Goal: Transaction & Acquisition: Purchase product/service

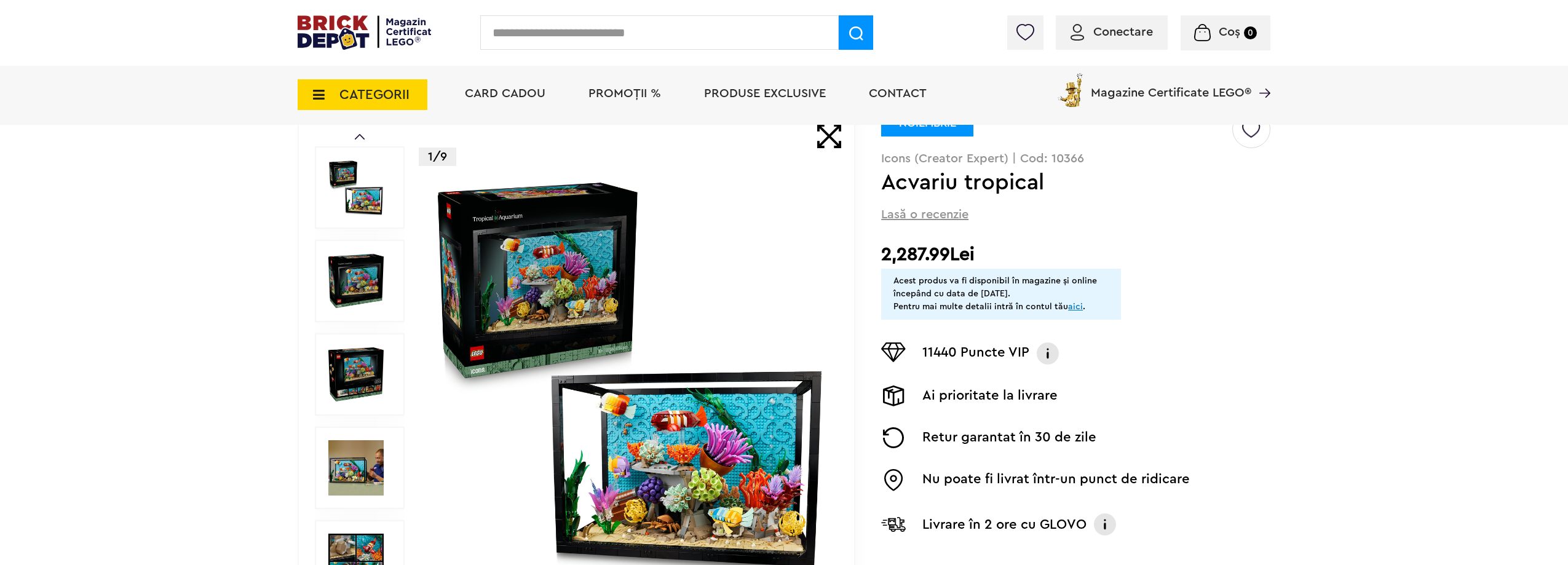
scroll to position [103, 0]
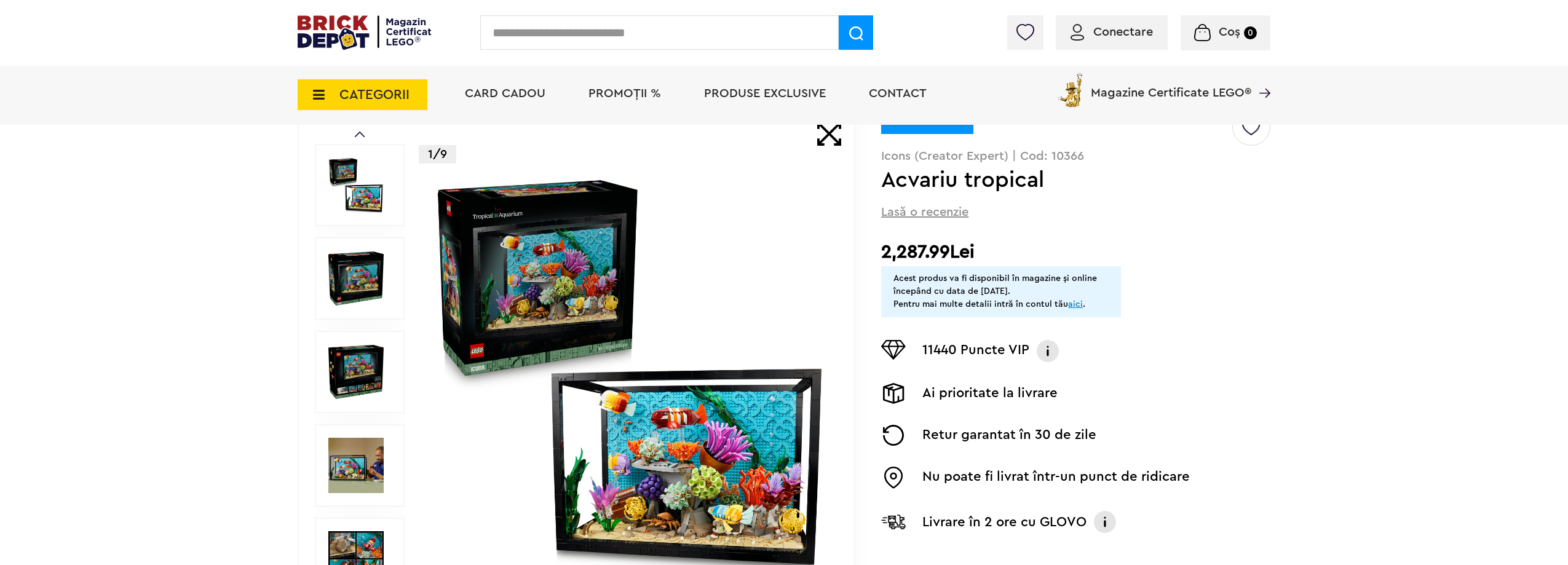
click at [360, 278] on img at bounding box center [356, 278] width 55 height 55
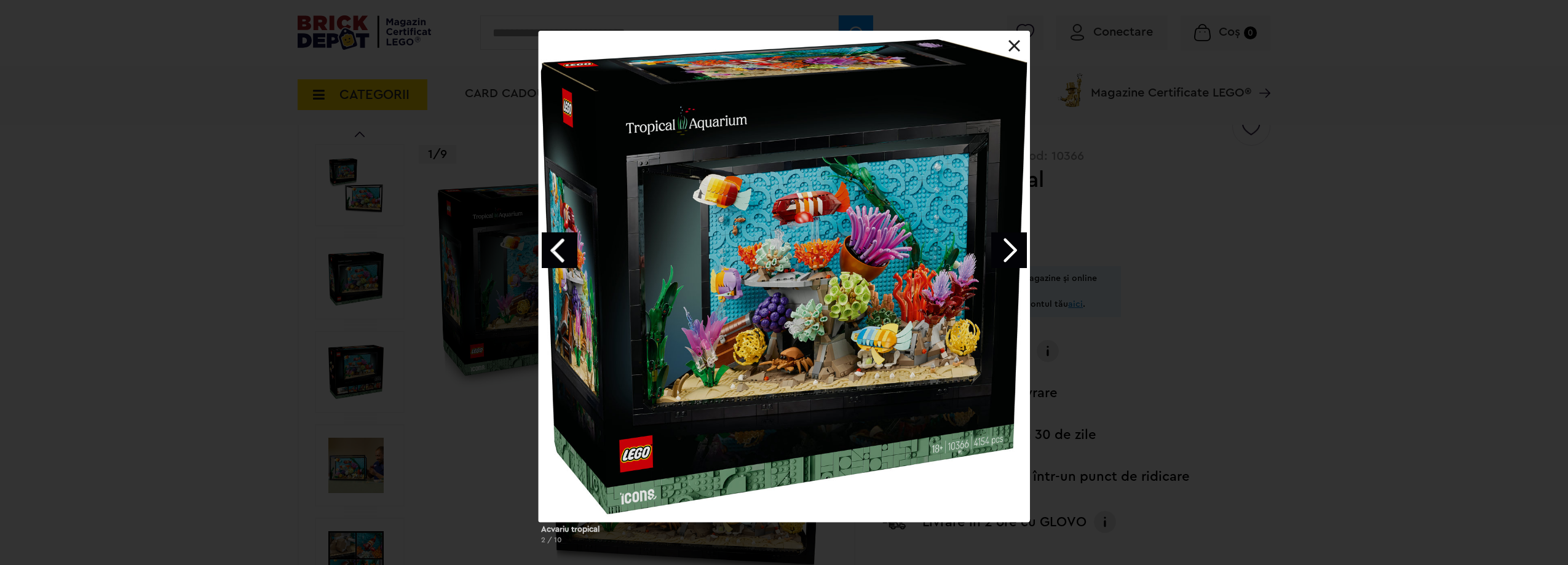
click at [1023, 249] on link "Next image" at bounding box center [1009, 250] width 36 height 36
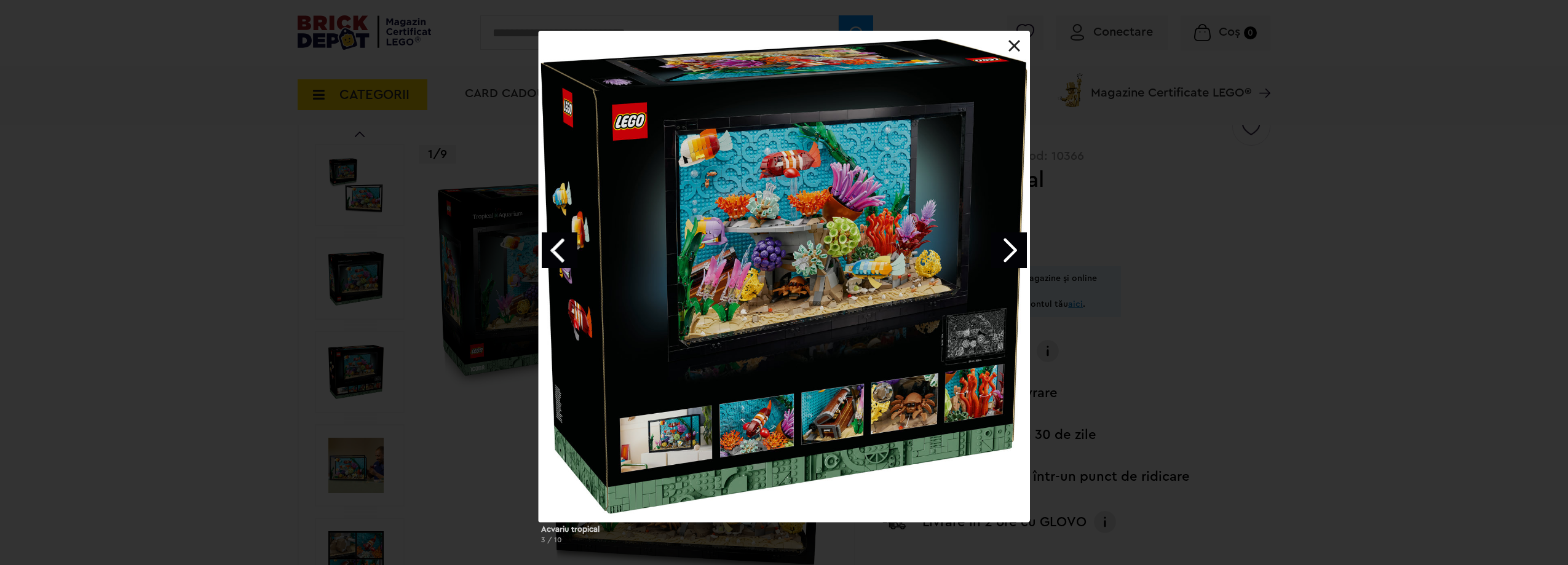
click at [1023, 249] on link "Next image" at bounding box center [1009, 250] width 36 height 36
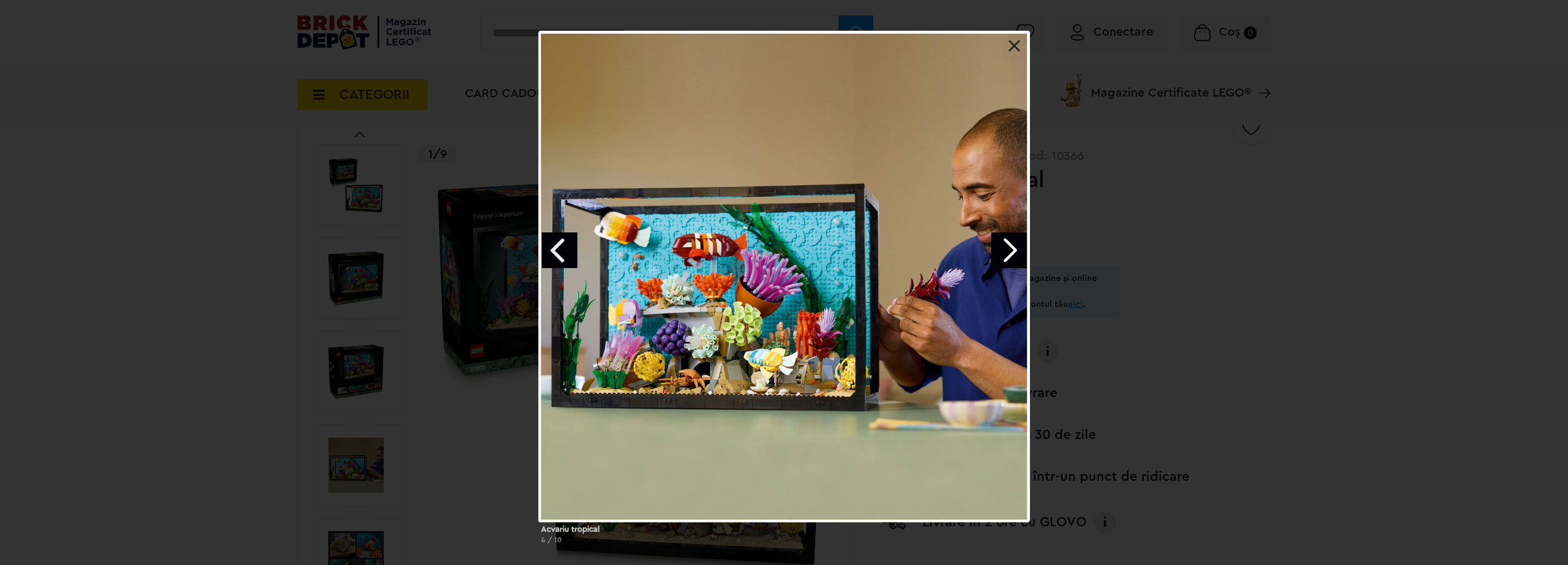
click at [1010, 247] on link "Next image" at bounding box center [1009, 250] width 36 height 36
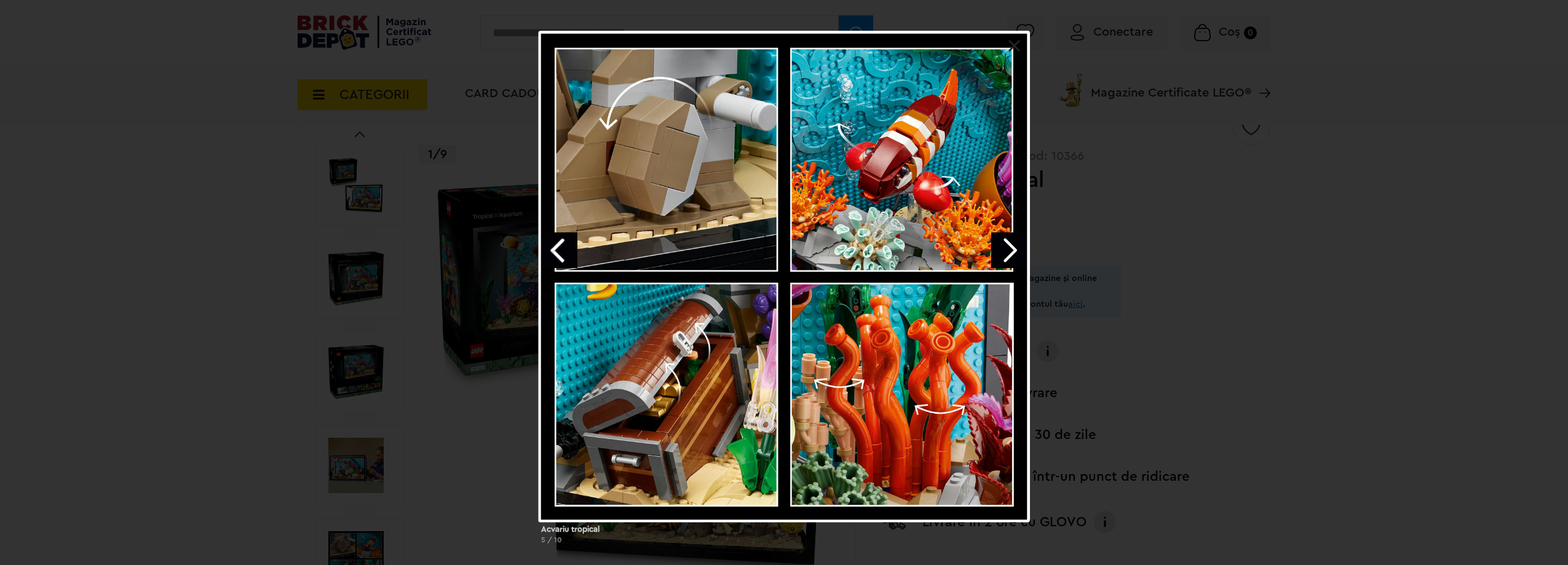
click at [1001, 244] on link "Next image" at bounding box center [1009, 250] width 36 height 36
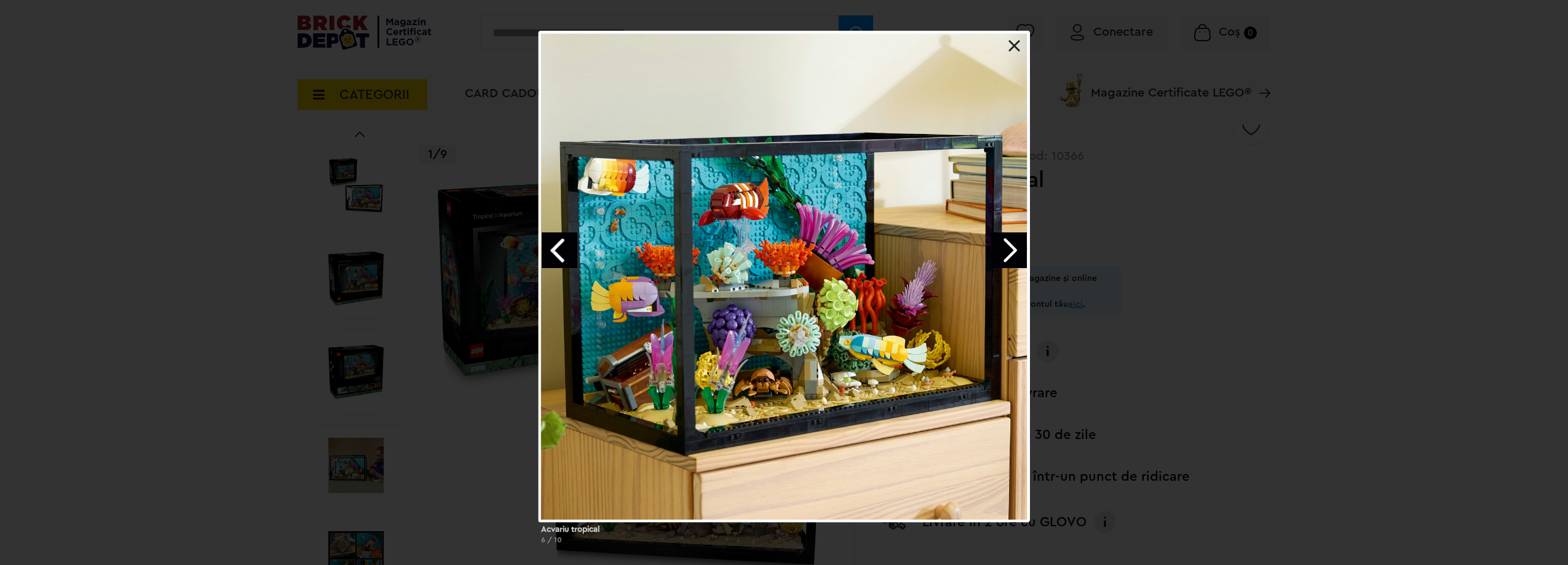
click at [1001, 244] on link "Next image" at bounding box center [1009, 250] width 36 height 36
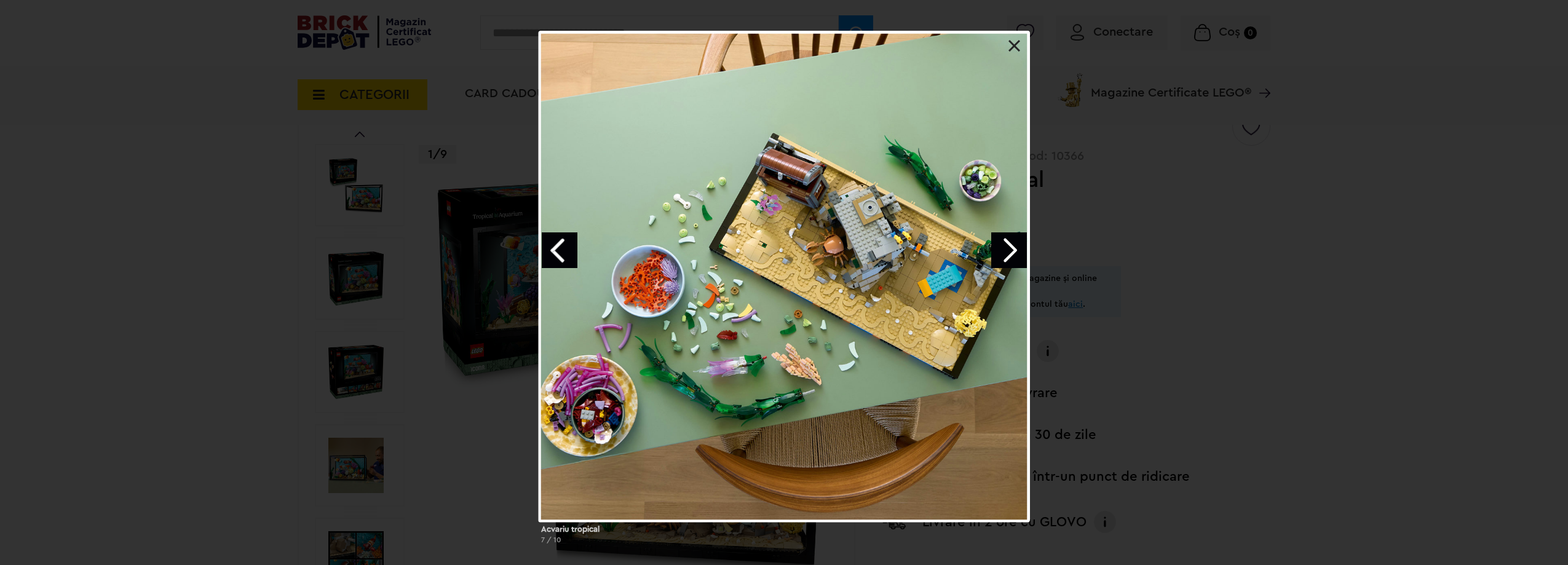
click at [1001, 244] on link "Next image" at bounding box center [1009, 250] width 36 height 36
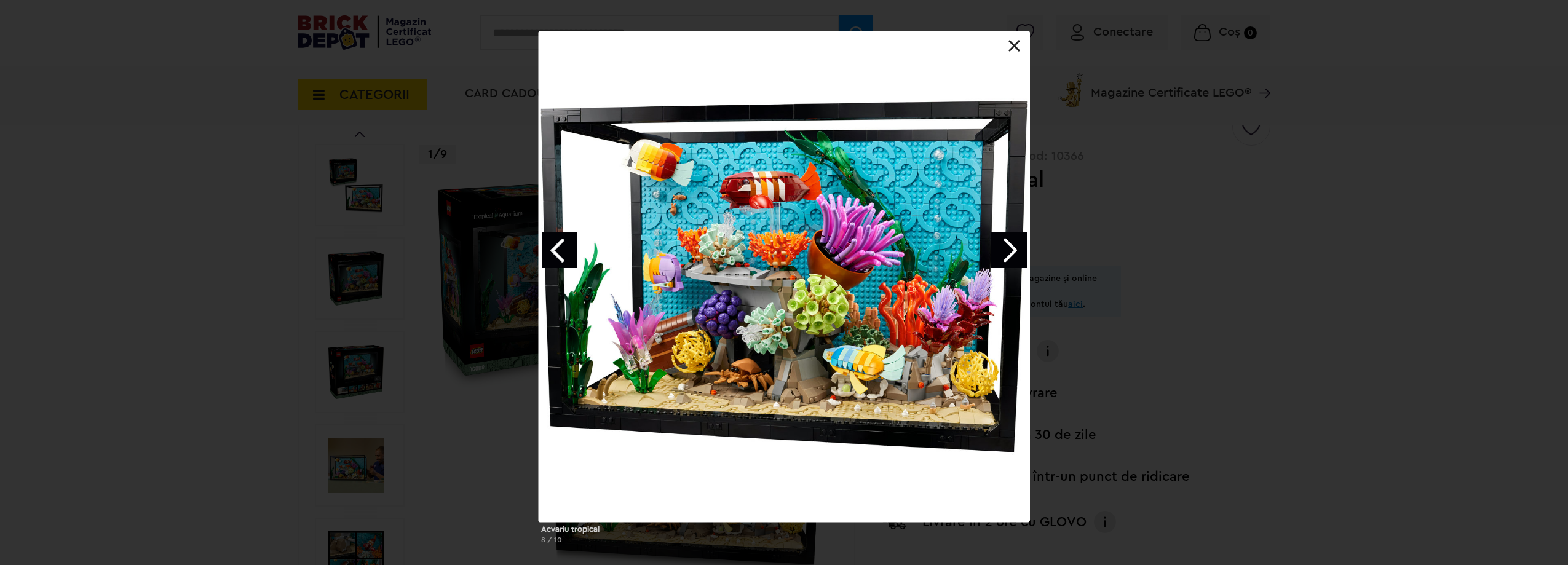
click at [1001, 244] on link "Next image" at bounding box center [1009, 250] width 36 height 36
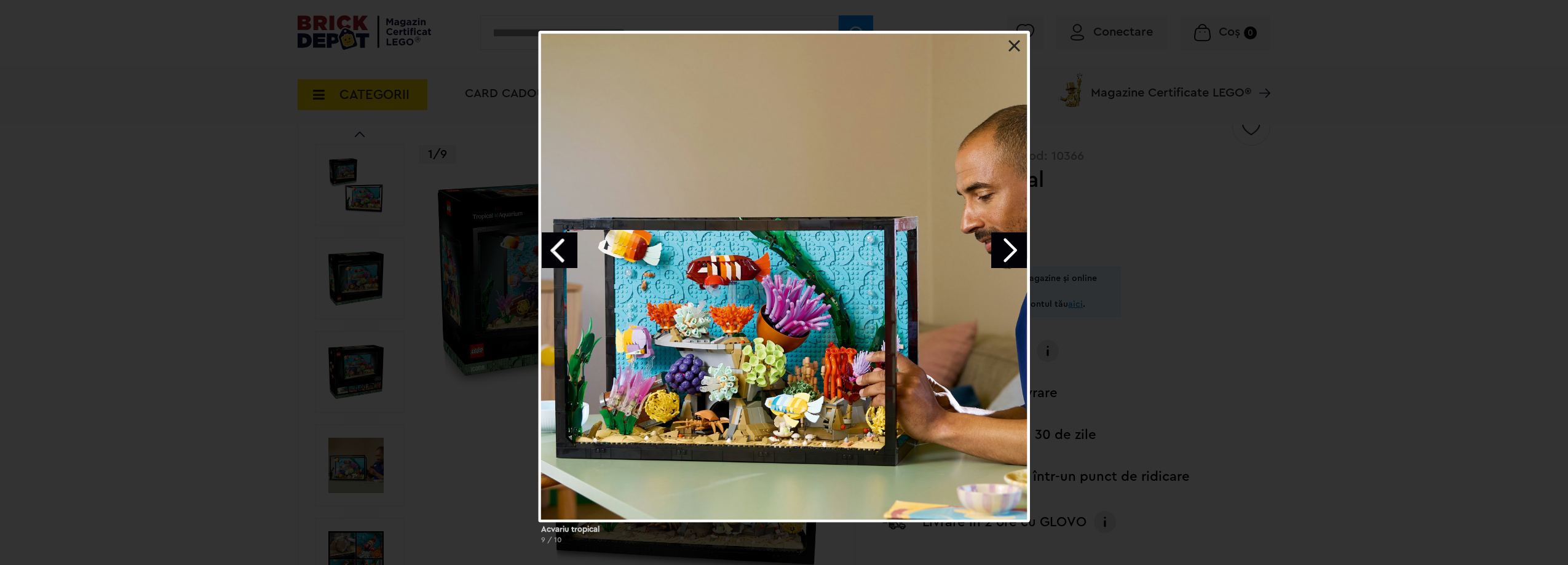
click at [1001, 244] on link "Next image" at bounding box center [1009, 250] width 36 height 36
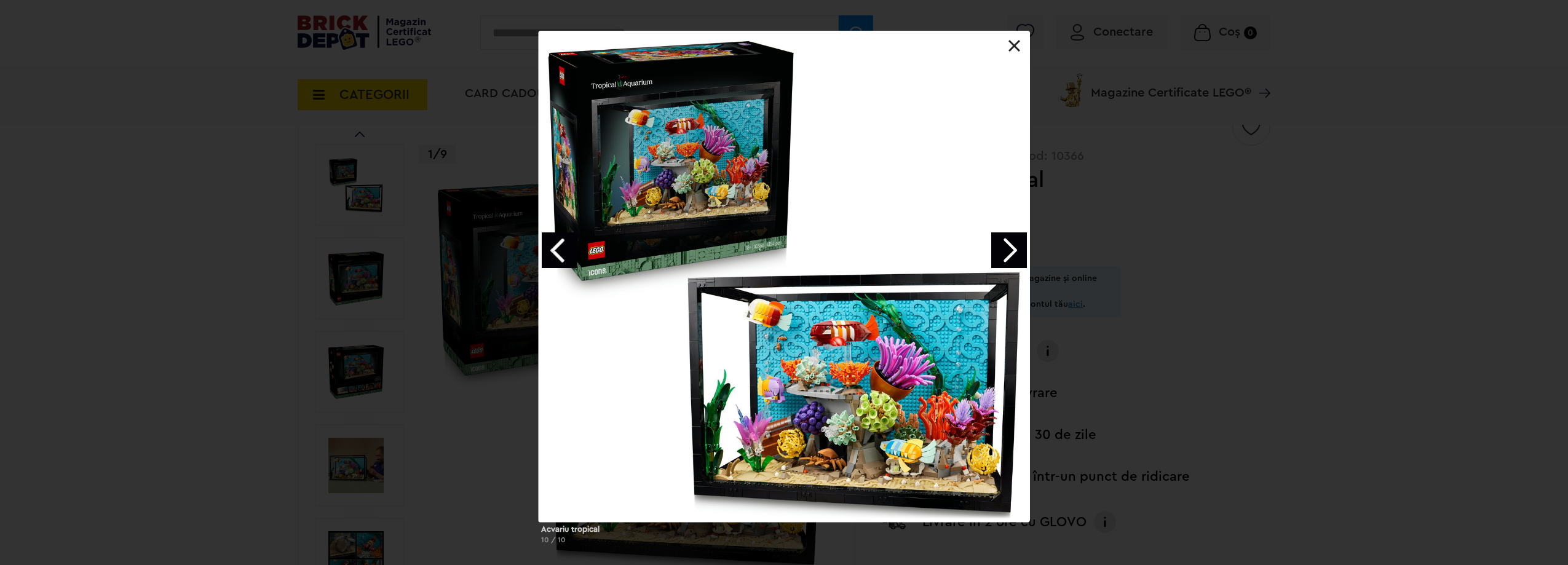
click at [1001, 244] on link "Next image" at bounding box center [1009, 250] width 36 height 36
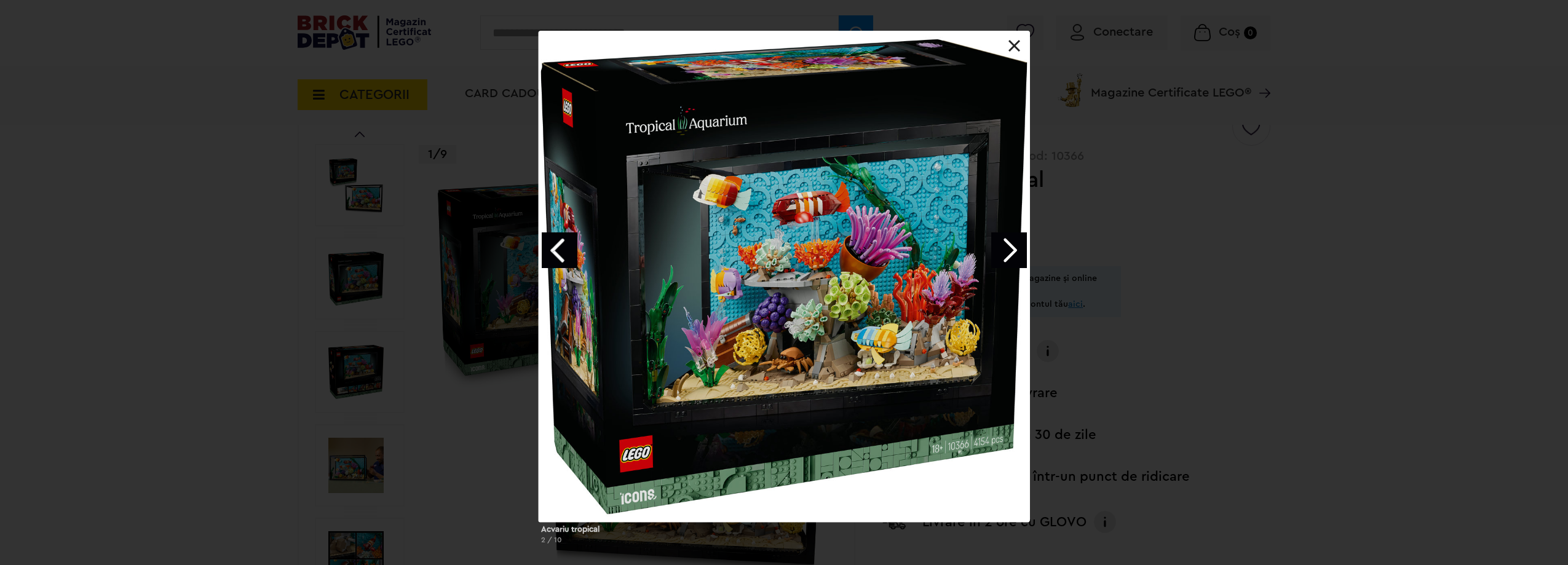
click at [1001, 244] on link "Next image" at bounding box center [1009, 250] width 36 height 36
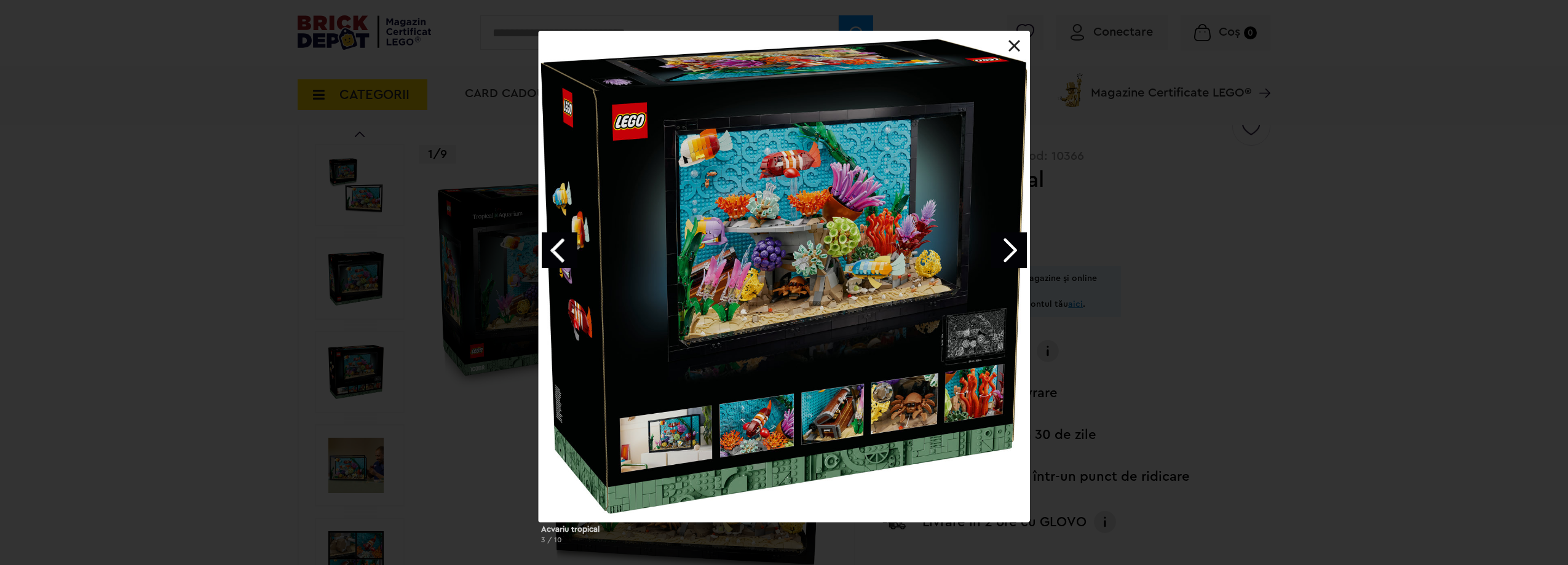
click at [1016, 40] on link at bounding box center [1015, 46] width 13 height 13
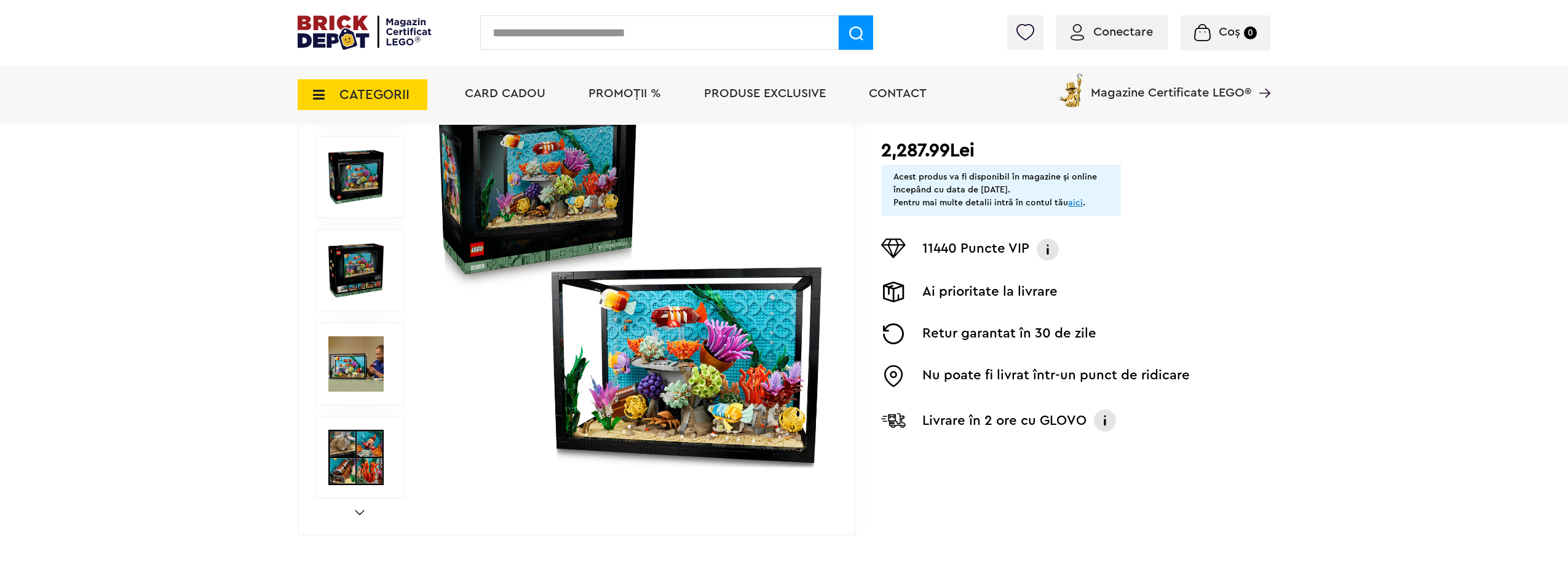
scroll to position [205, 0]
click at [335, 374] on img at bounding box center [356, 363] width 55 height 55
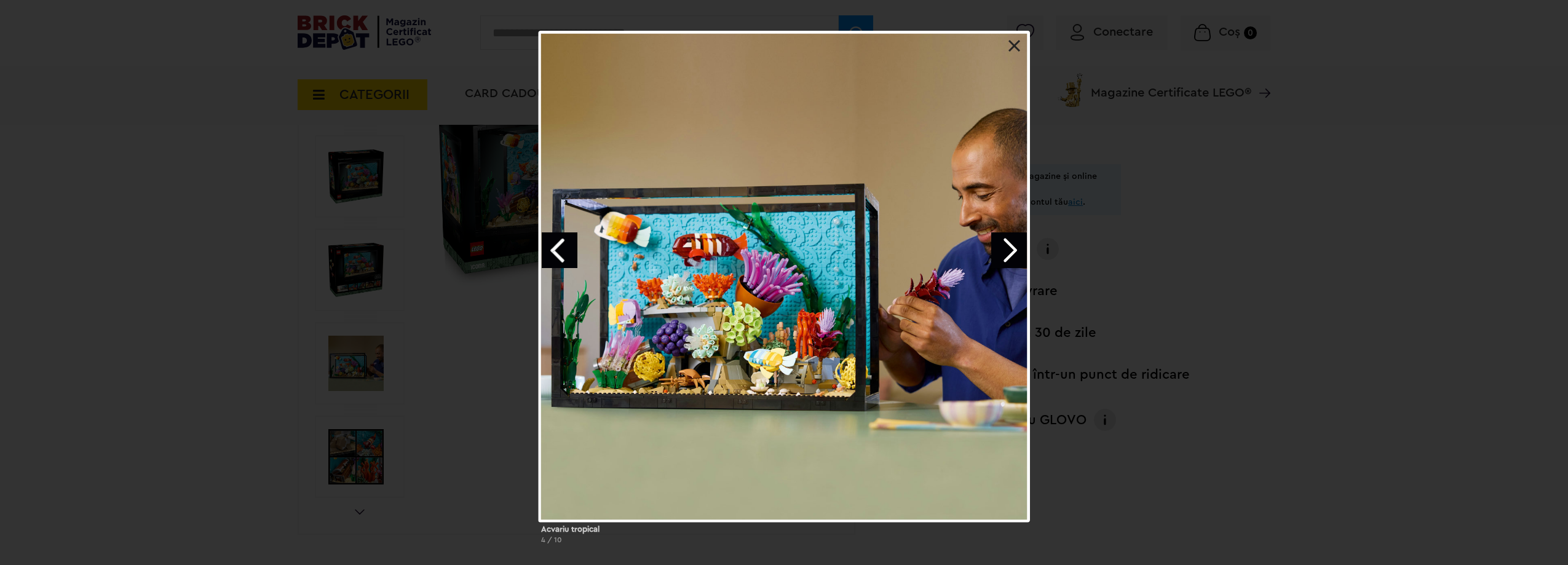
click at [1008, 241] on link "Next image" at bounding box center [1009, 250] width 36 height 36
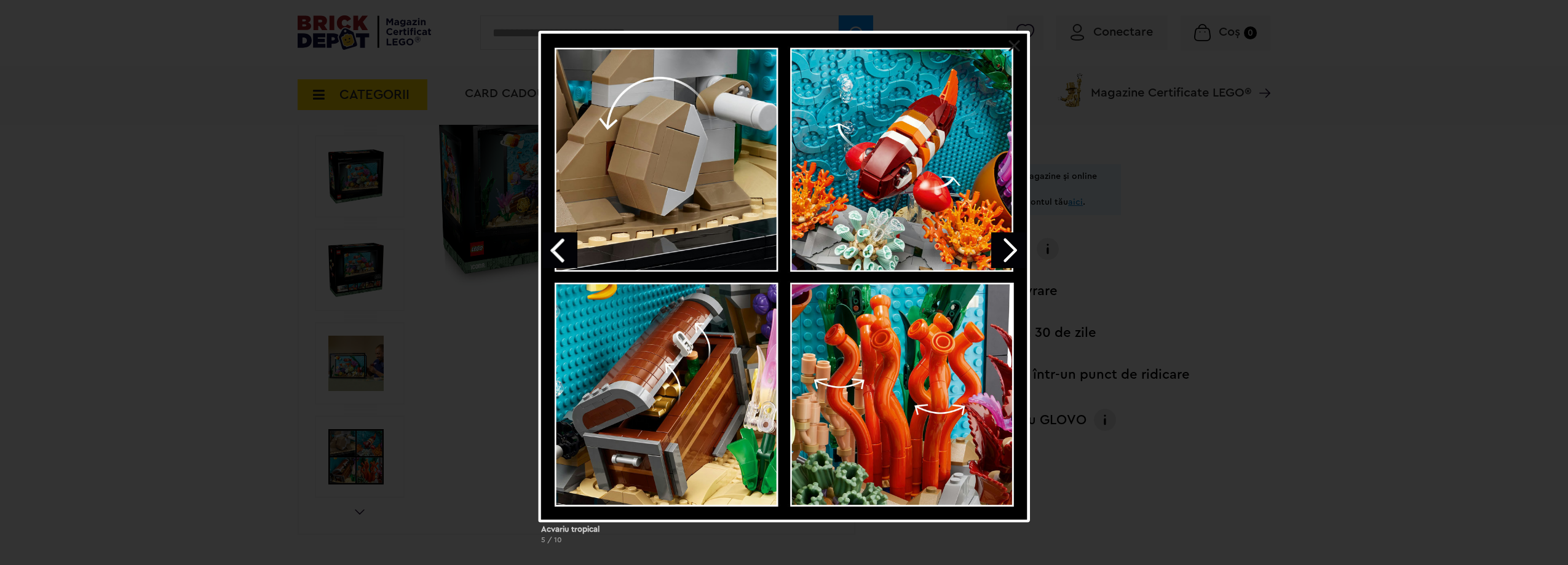
click at [1008, 241] on link "Next image" at bounding box center [1009, 250] width 36 height 36
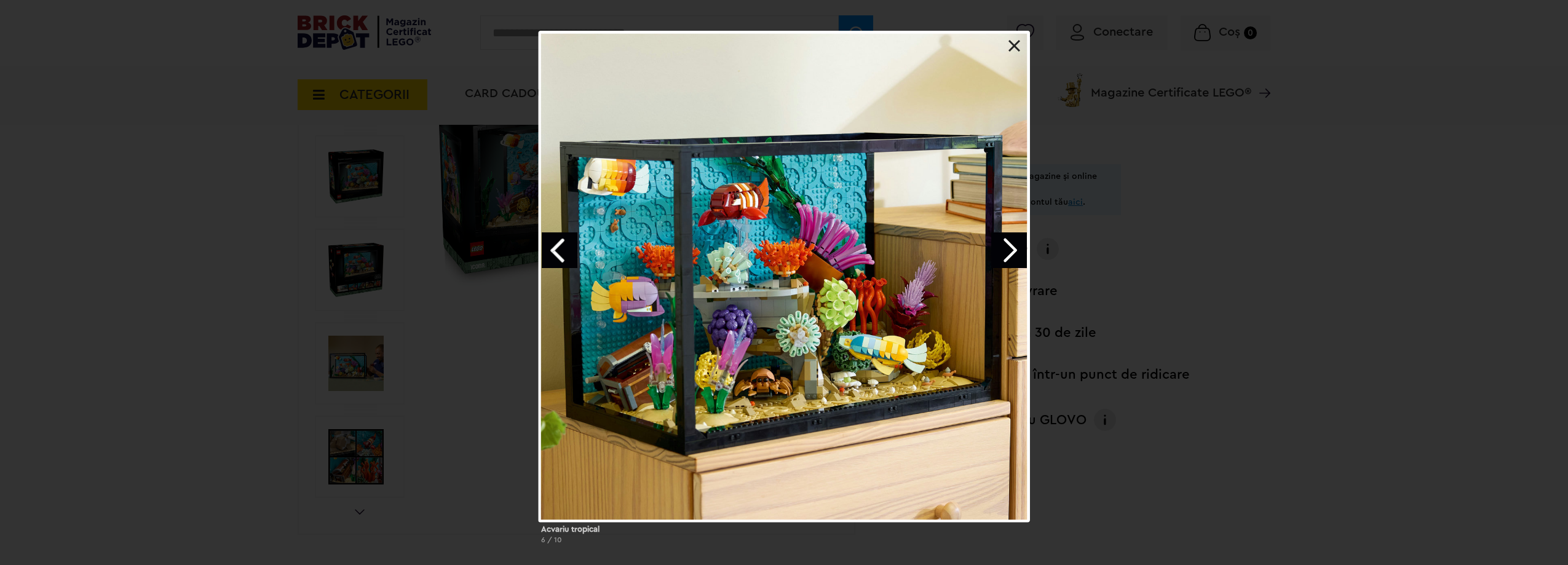
click at [1015, 42] on link at bounding box center [1015, 46] width 13 height 13
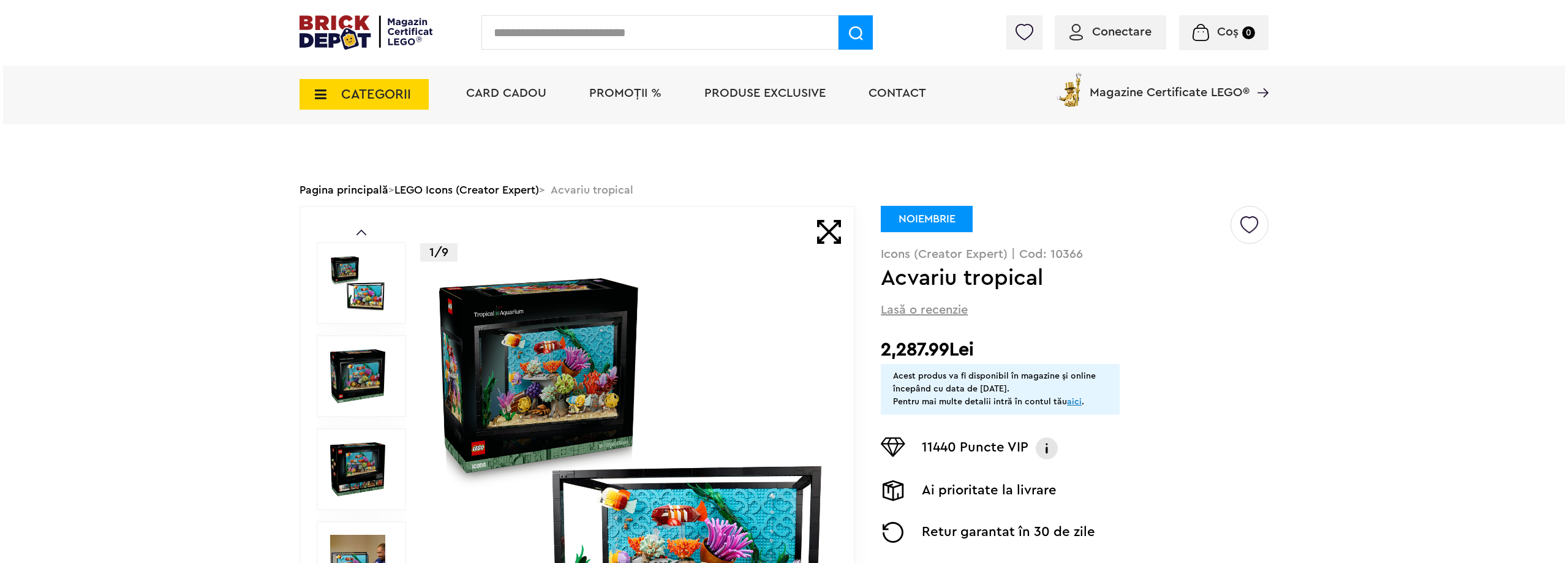
scroll to position [0, 0]
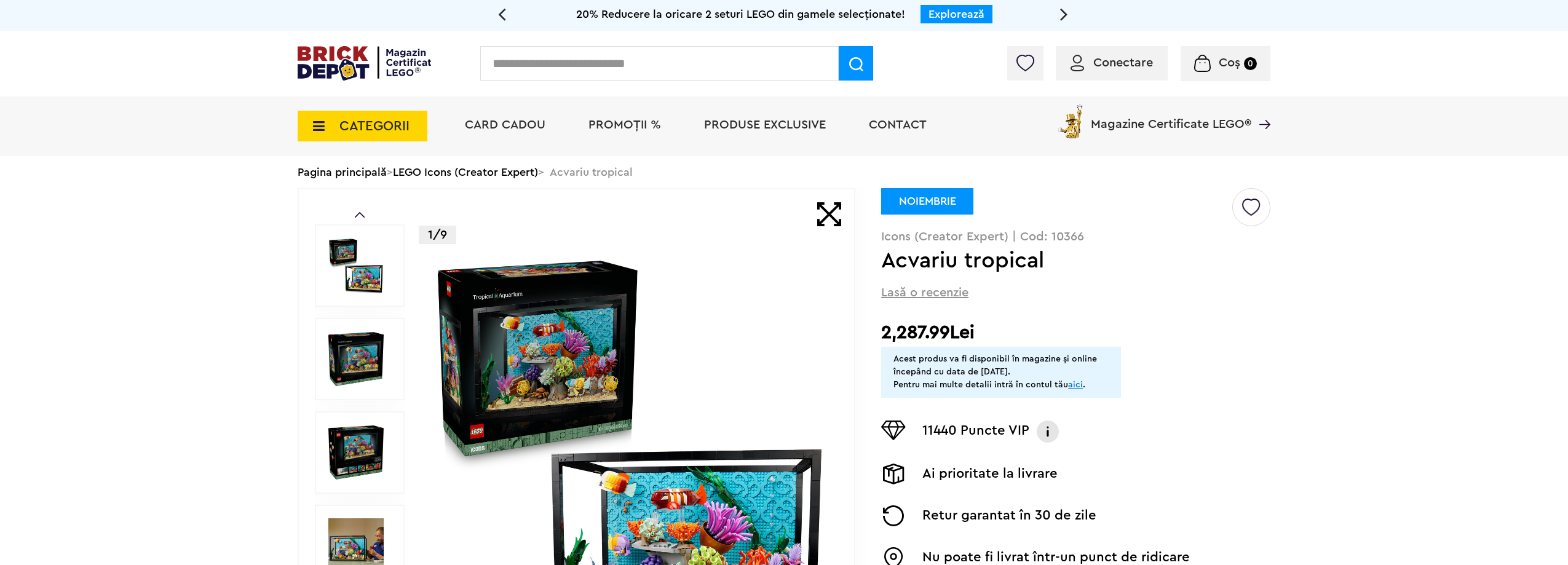
click at [369, 136] on span "CATEGORII" at bounding box center [362, 126] width 130 height 31
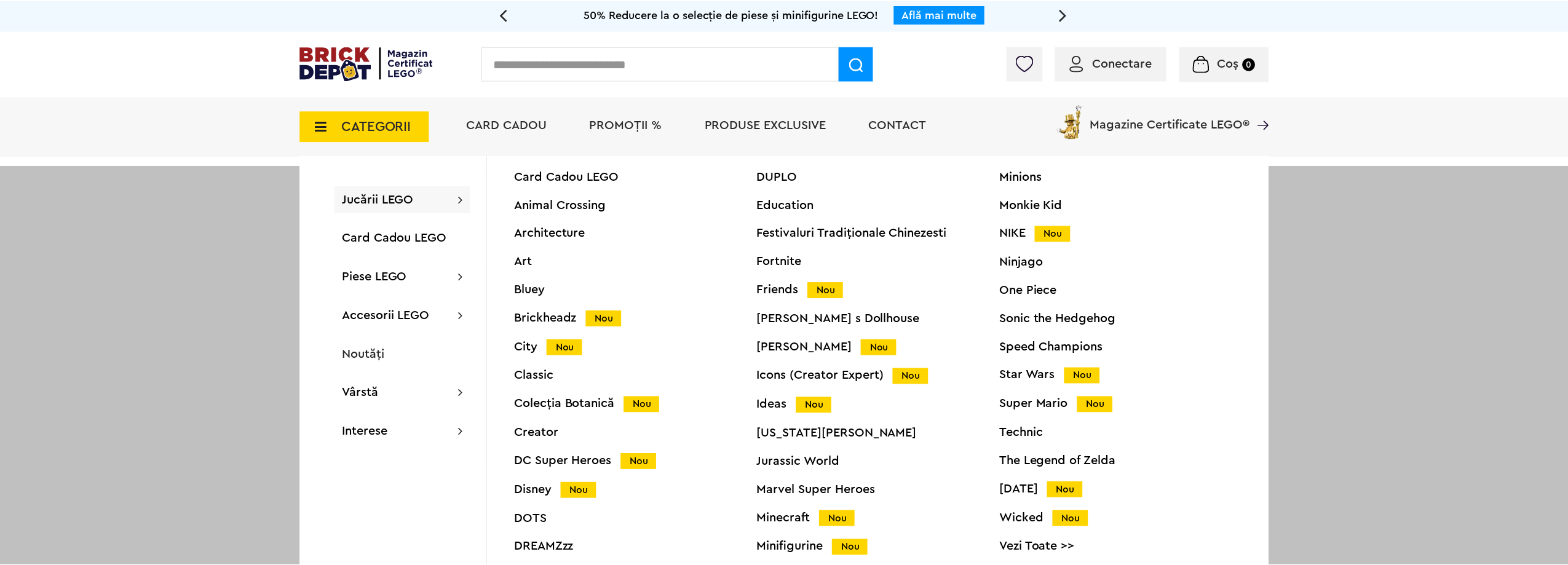
scroll to position [47, 0]
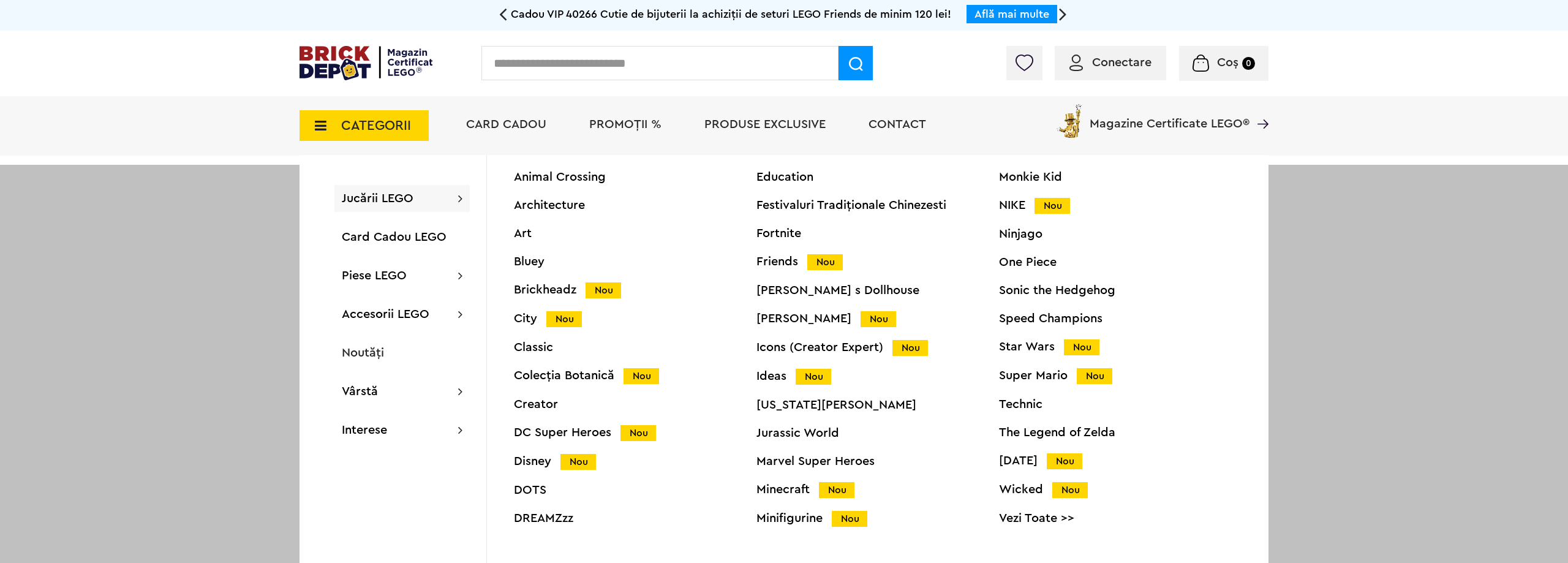
click at [574, 375] on div "Colecția Botanică Nou" at bounding box center [635, 375] width 242 height 13
